Goal: Task Accomplishment & Management: Manage account settings

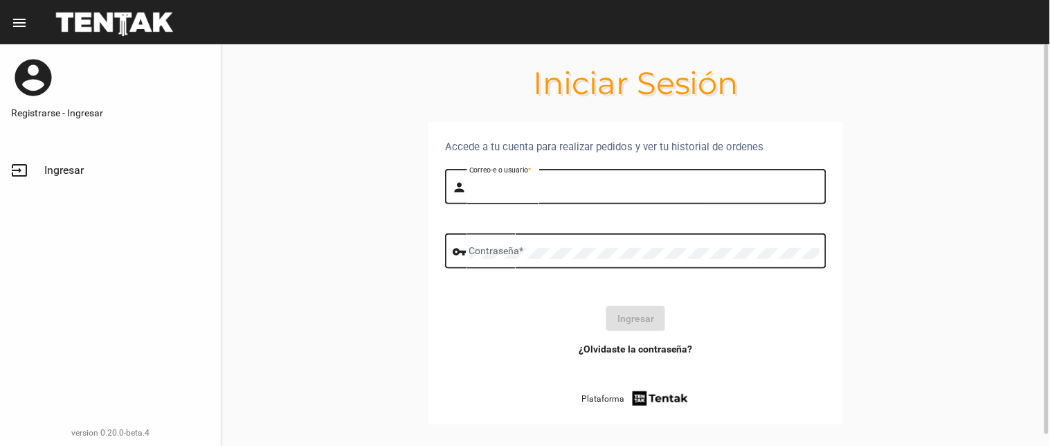
type input "flopyganora"
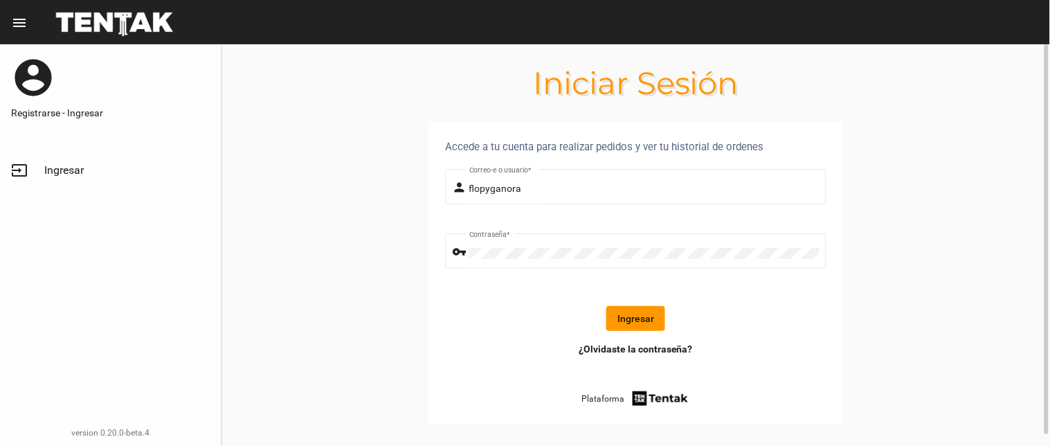
click at [640, 322] on button "Ingresar" at bounding box center [635, 318] width 59 height 25
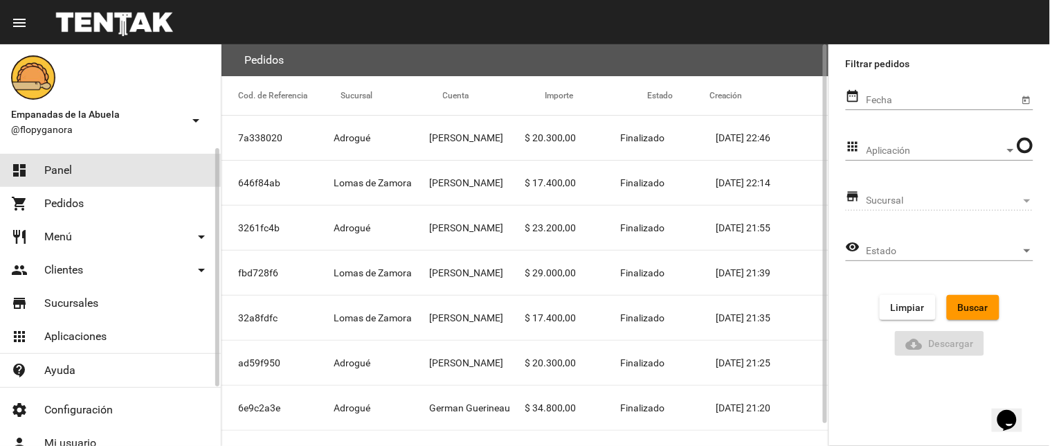
click at [42, 167] on link "dashboard Panel" at bounding box center [110, 170] width 221 height 33
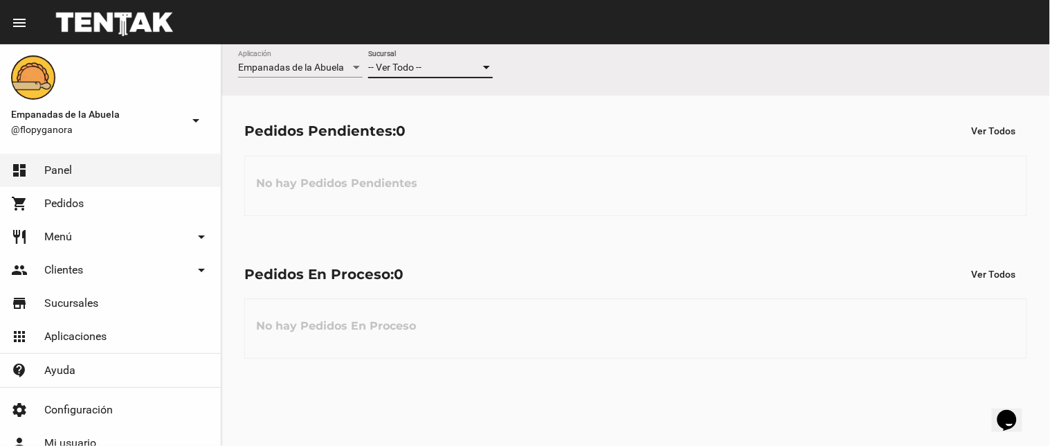
click at [413, 63] on span "-- Ver Todo --" at bounding box center [394, 67] width 53 height 11
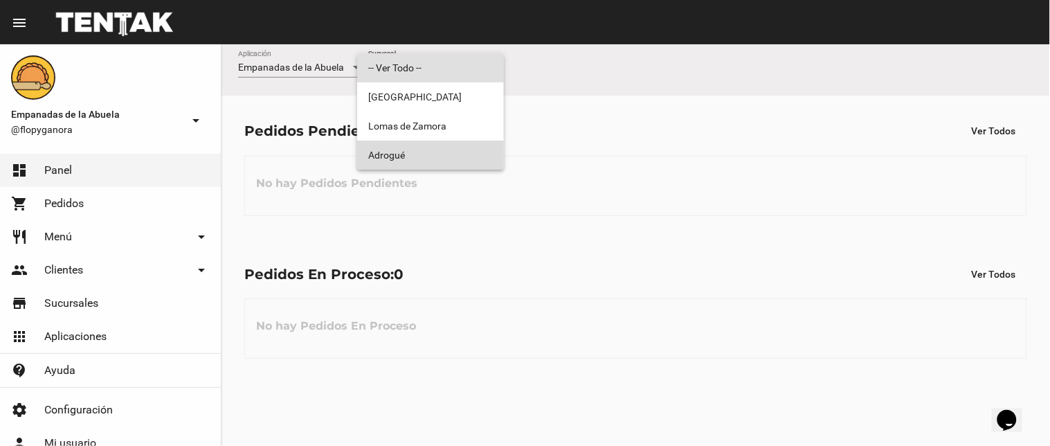
click at [410, 144] on span "Adrogué" at bounding box center [430, 155] width 125 height 29
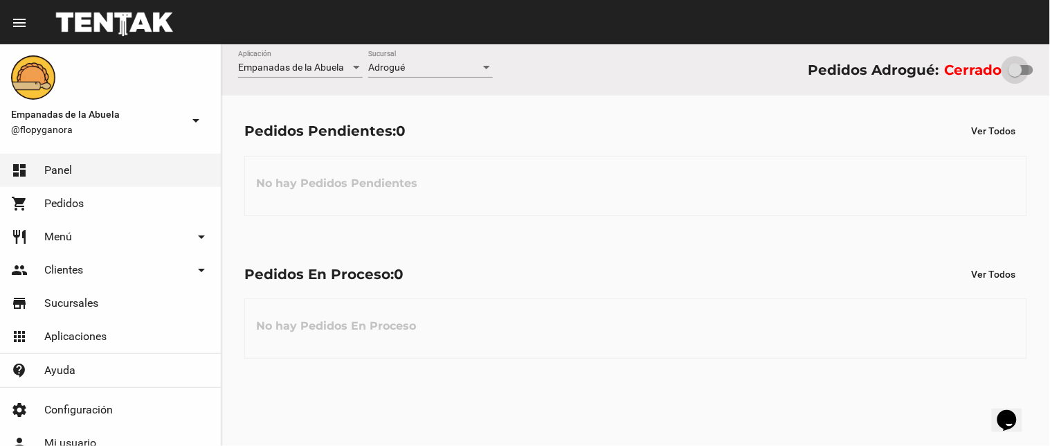
click at [1018, 73] on div at bounding box center [1015, 70] width 14 height 14
click at [1015, 75] on input "checkbox" at bounding box center [1015, 75] width 1 height 1
checkbox input "true"
click at [423, 70] on div "Adrogué" at bounding box center [424, 67] width 112 height 11
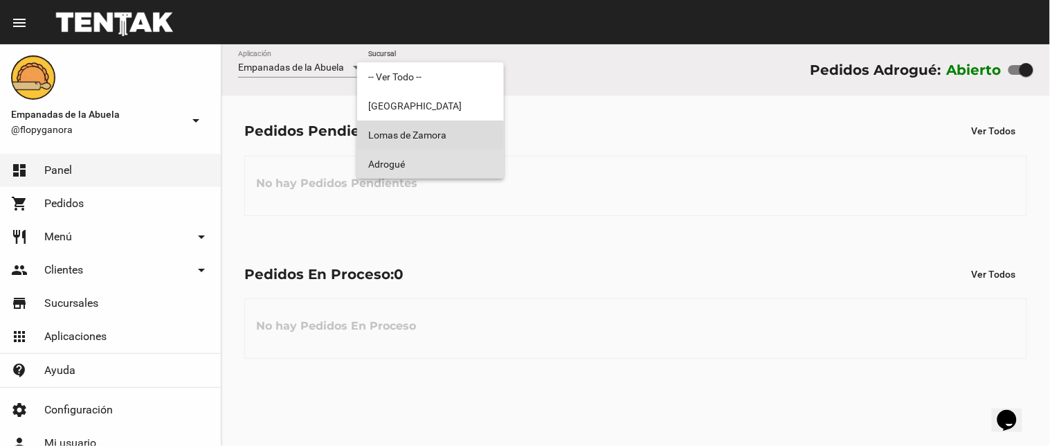
click at [430, 137] on span "Lomas de Zamora" at bounding box center [430, 134] width 125 height 29
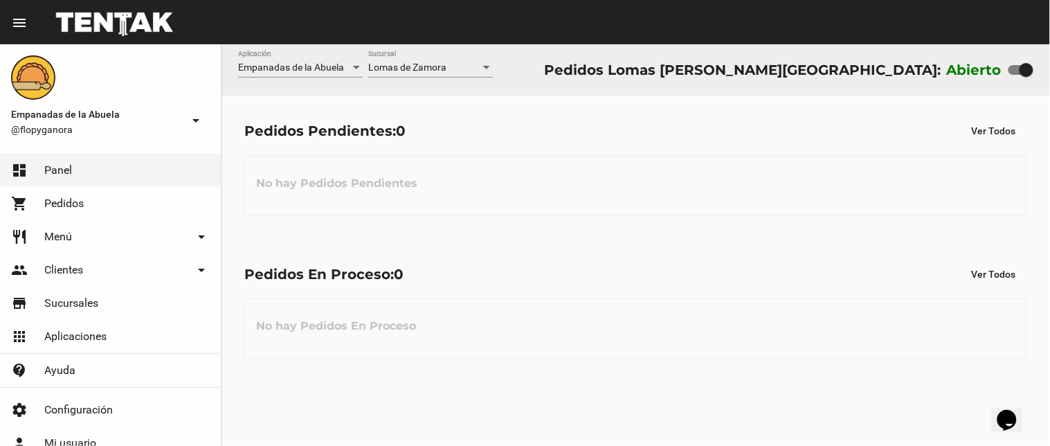
click at [408, 77] on div "Lomas [PERSON_NAME] Sucursal" at bounding box center [430, 64] width 125 height 27
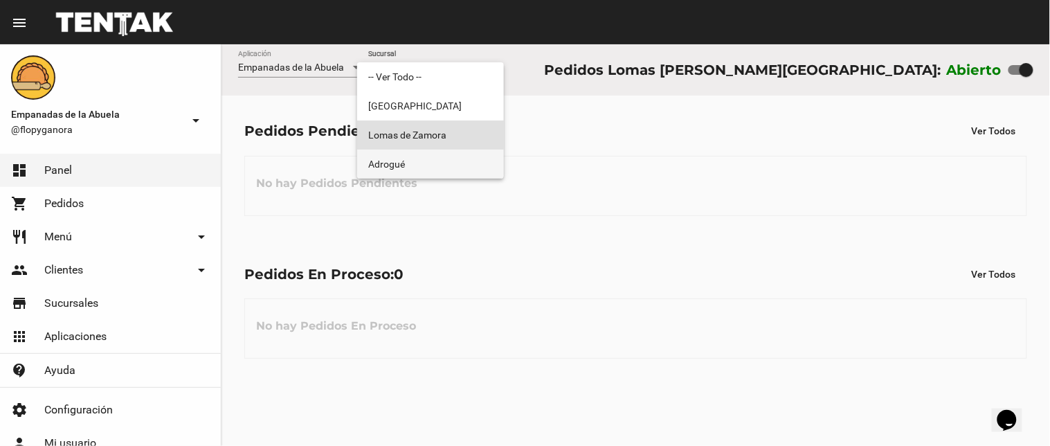
click at [423, 161] on span "Adrogué" at bounding box center [430, 164] width 125 height 29
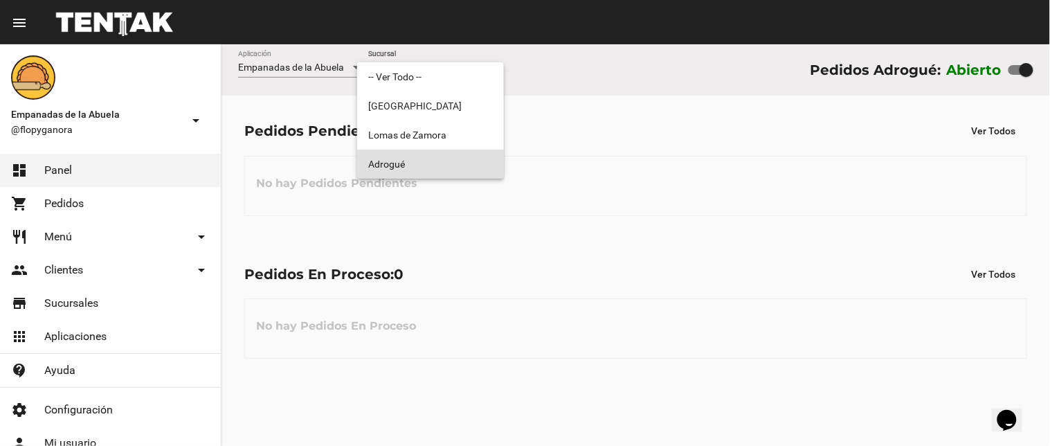
click at [593, 176] on div at bounding box center [525, 223] width 1050 height 446
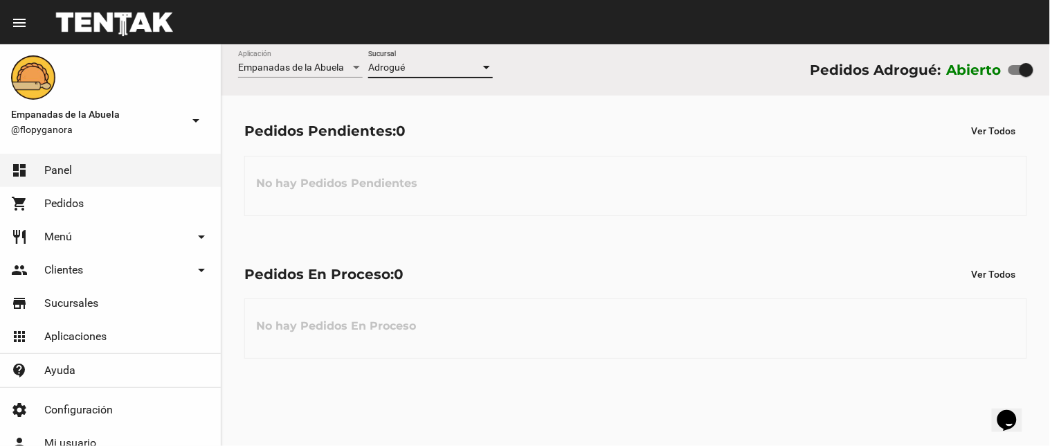
click at [424, 67] on div "Adrogué" at bounding box center [424, 67] width 112 height 11
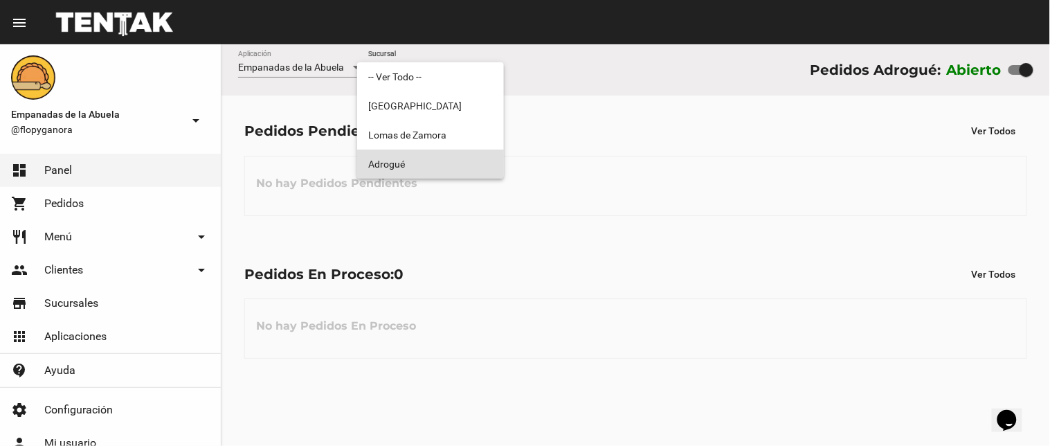
click at [282, 250] on div at bounding box center [525, 223] width 1050 height 446
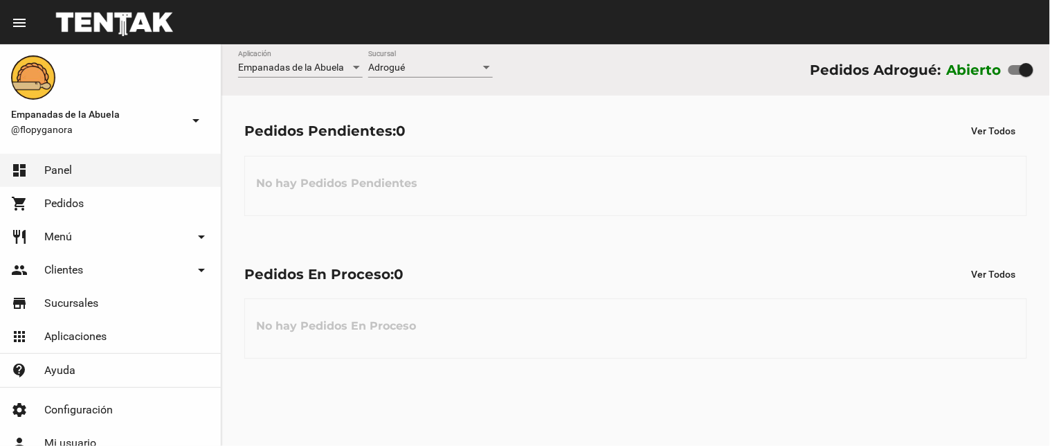
click at [440, 70] on div "Adrogué" at bounding box center [424, 67] width 112 height 11
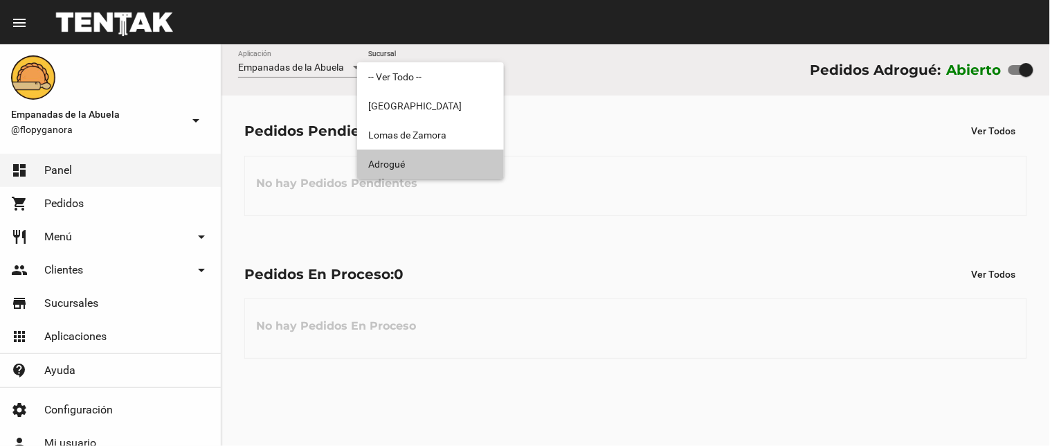
click at [423, 162] on span "Adrogué" at bounding box center [430, 164] width 125 height 29
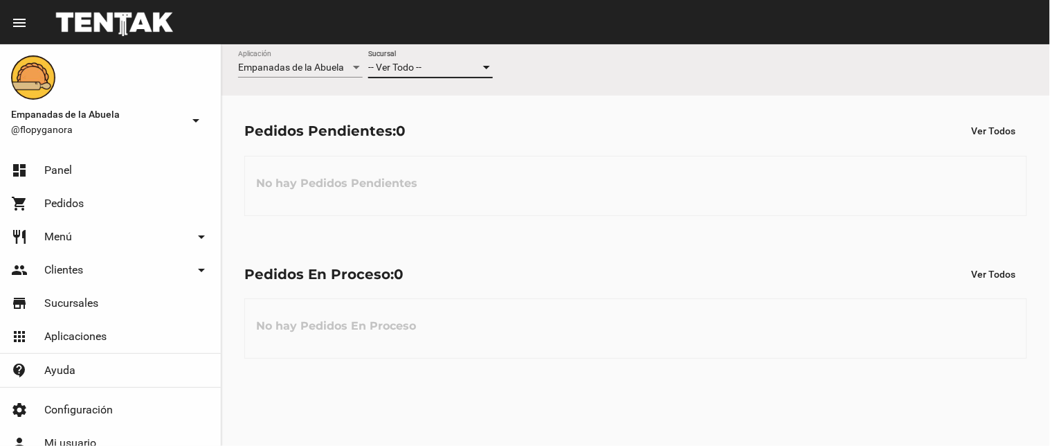
click at [473, 64] on div "-- Ver Todo --" at bounding box center [424, 67] width 112 height 11
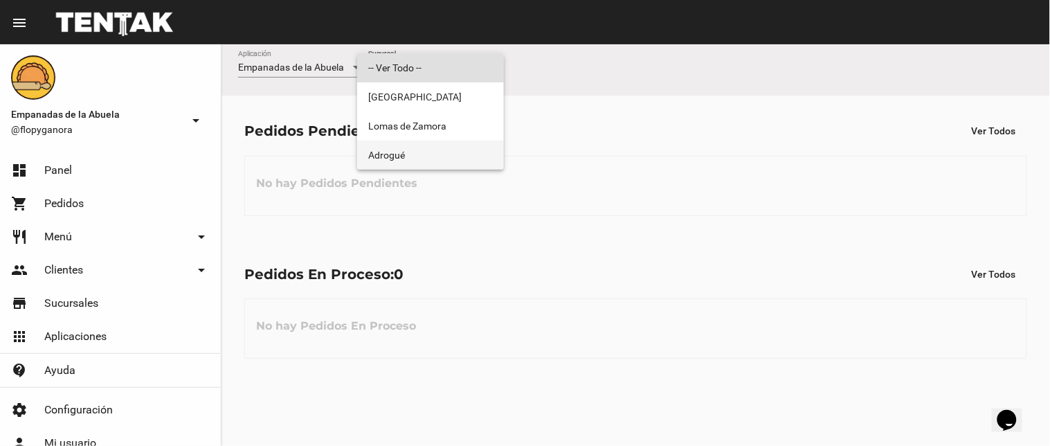
click at [428, 163] on span "Adrogué" at bounding box center [430, 155] width 125 height 29
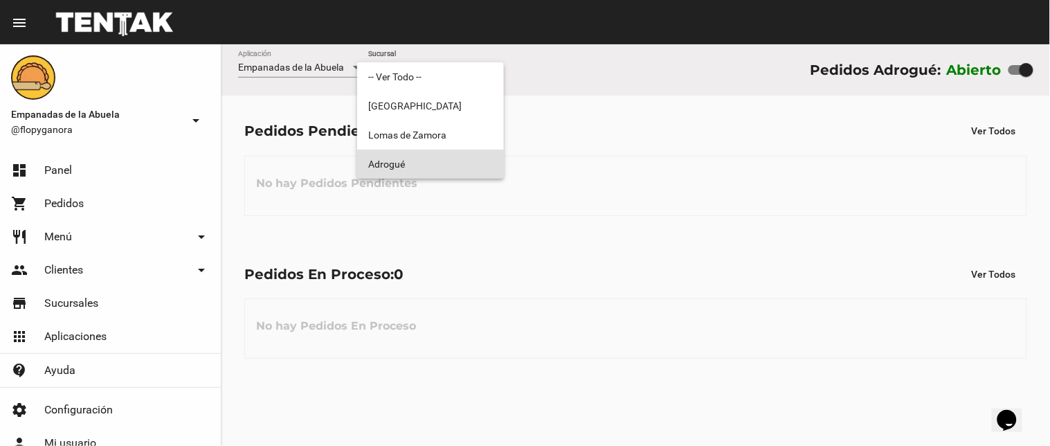
drag, startPoint x: 845, startPoint y: 154, endPoint x: 935, endPoint y: 108, distance: 100.9
click at [851, 153] on div at bounding box center [525, 223] width 1050 height 446
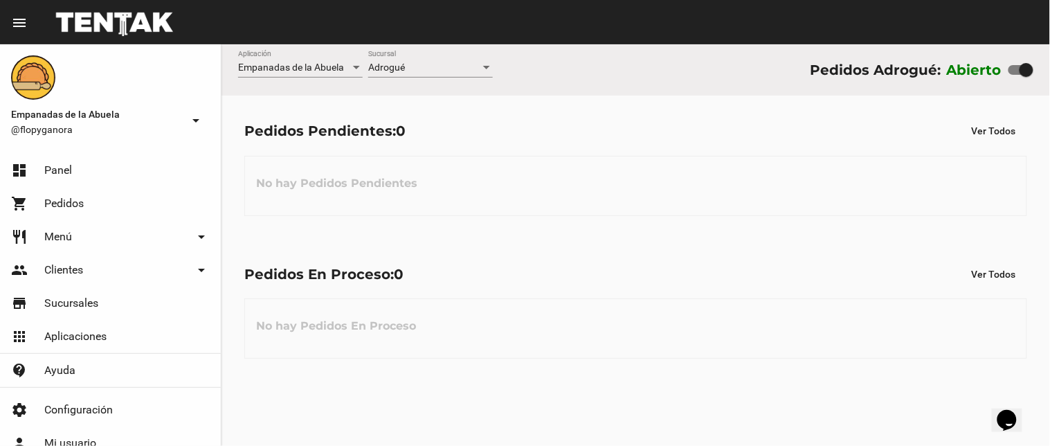
click at [1016, 73] on div at bounding box center [1020, 70] width 25 height 10
click at [1015, 75] on input "checkbox" at bounding box center [1015, 75] width 1 height 1
checkbox input "false"
